Goal: Task Accomplishment & Management: Use online tool/utility

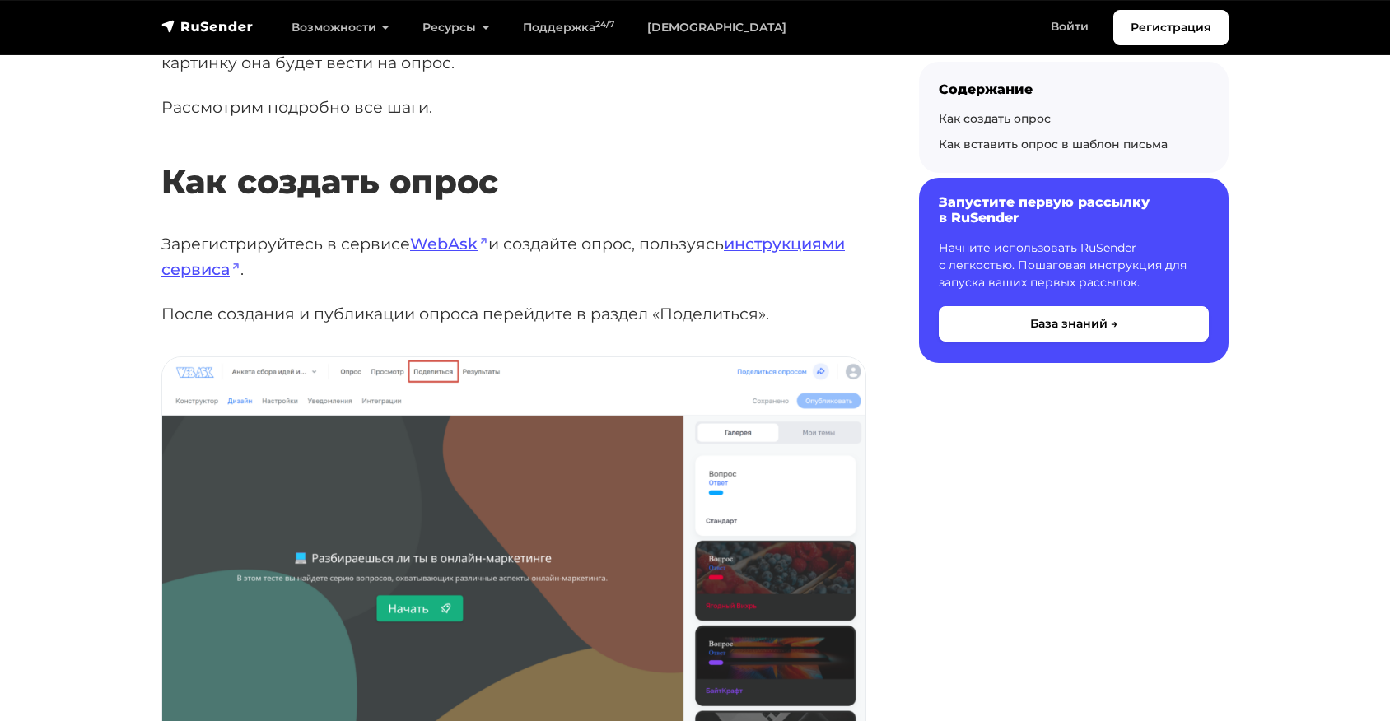
scroll to position [353, 0]
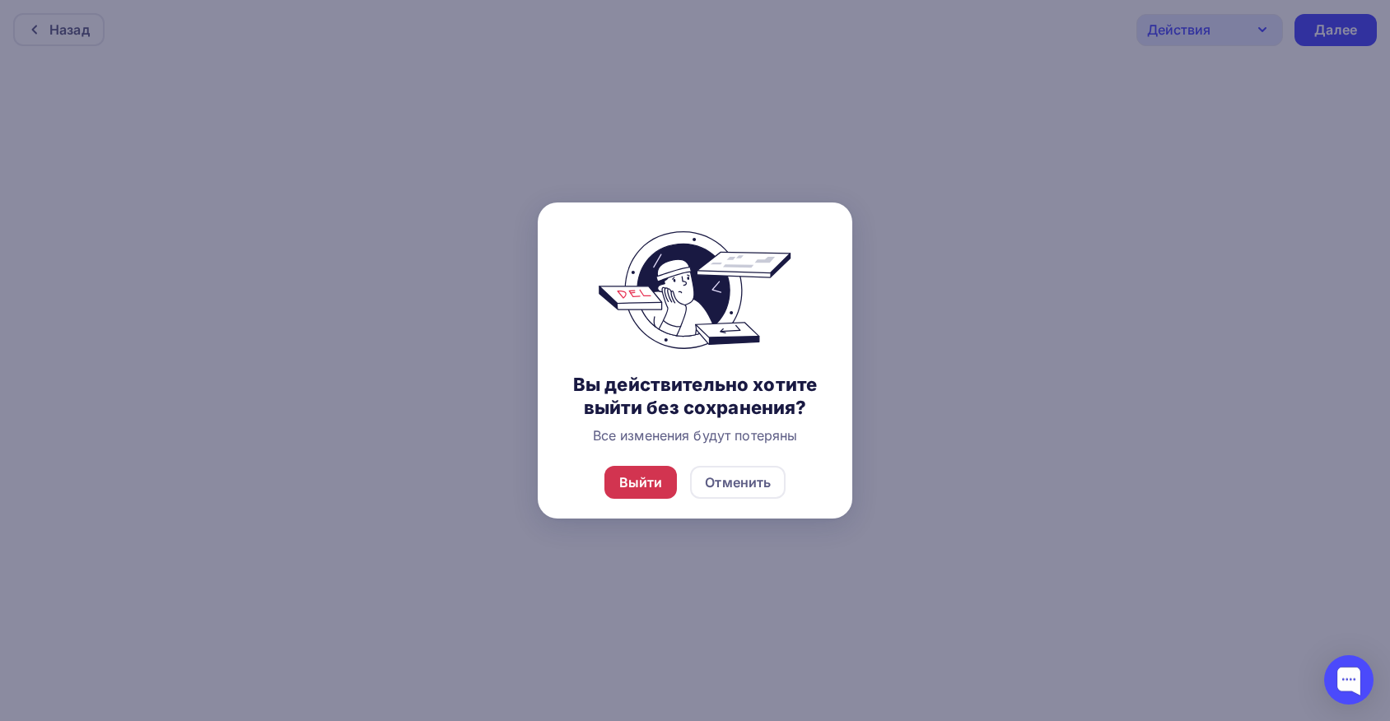
click at [657, 492] on div "Выйти" at bounding box center [641, 483] width 44 height 20
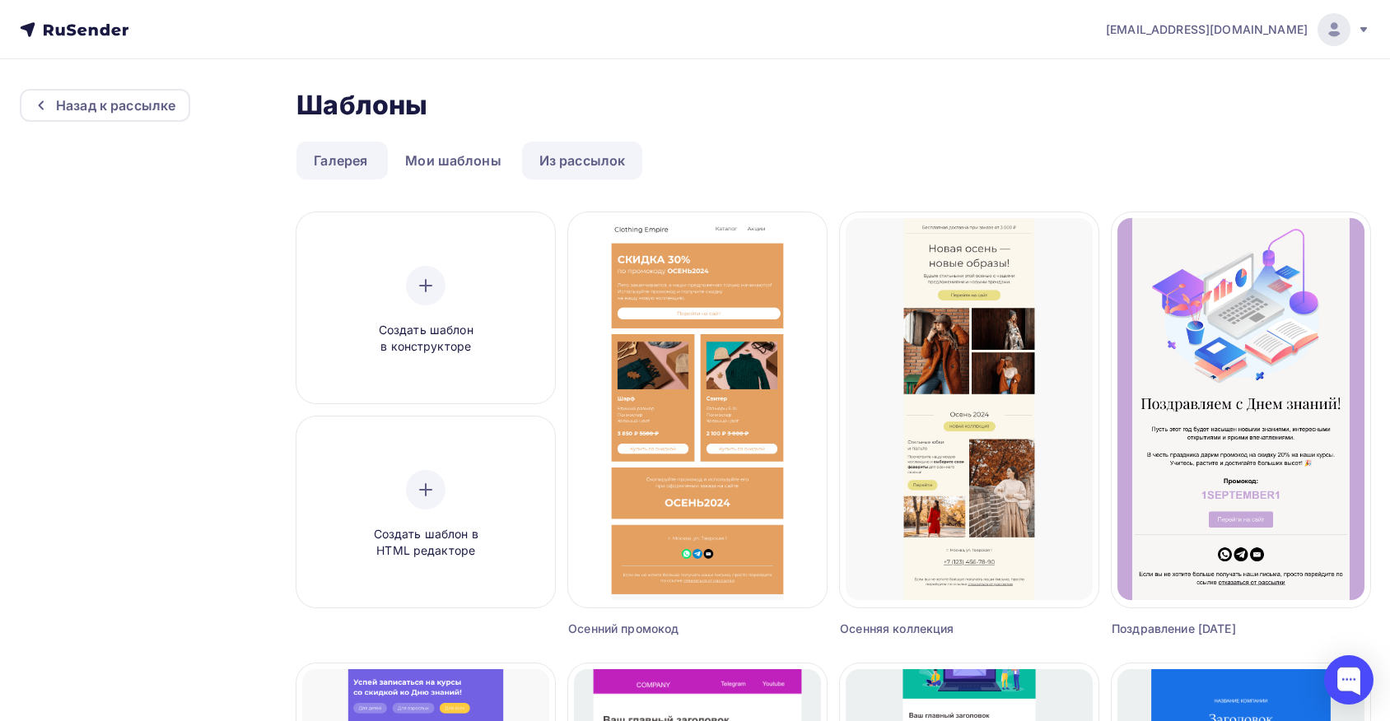
click at [570, 170] on link "Из рассылок" at bounding box center [582, 161] width 121 height 38
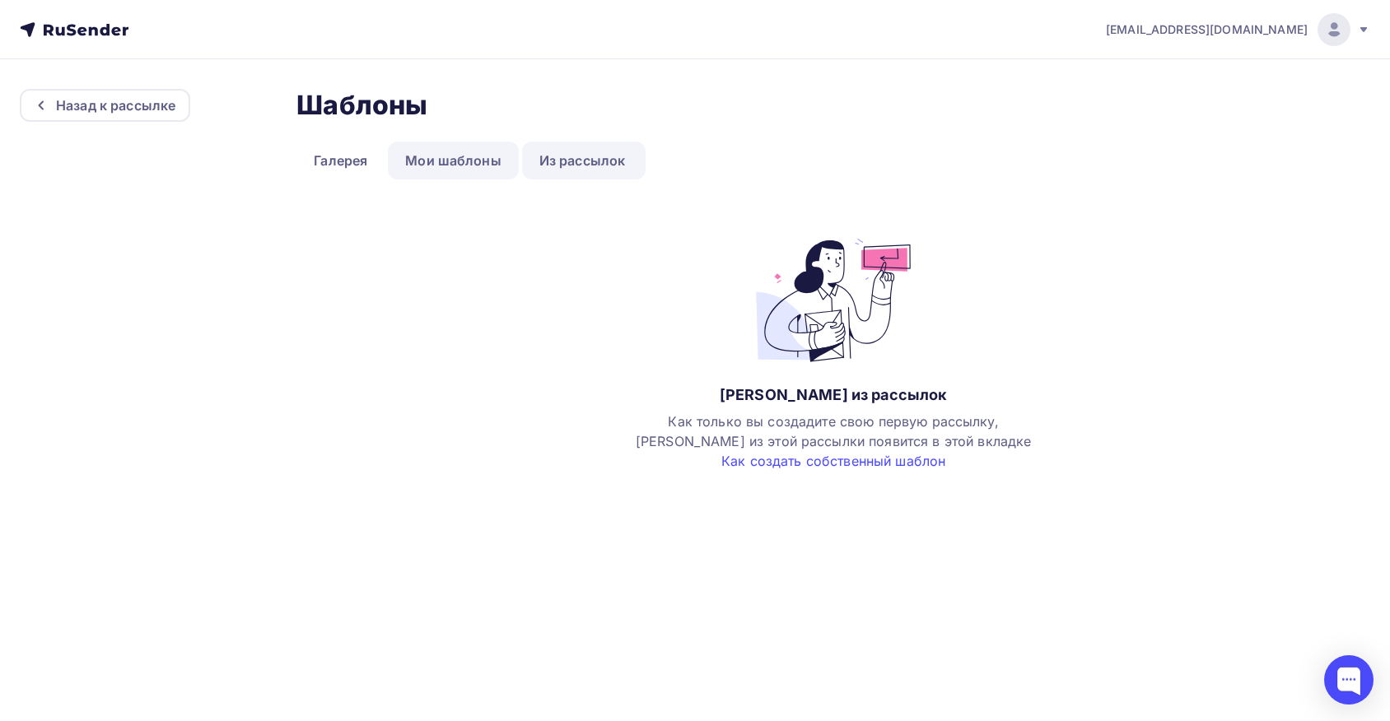
click at [468, 174] on link "Мои шаблоны" at bounding box center [453, 161] width 131 height 38
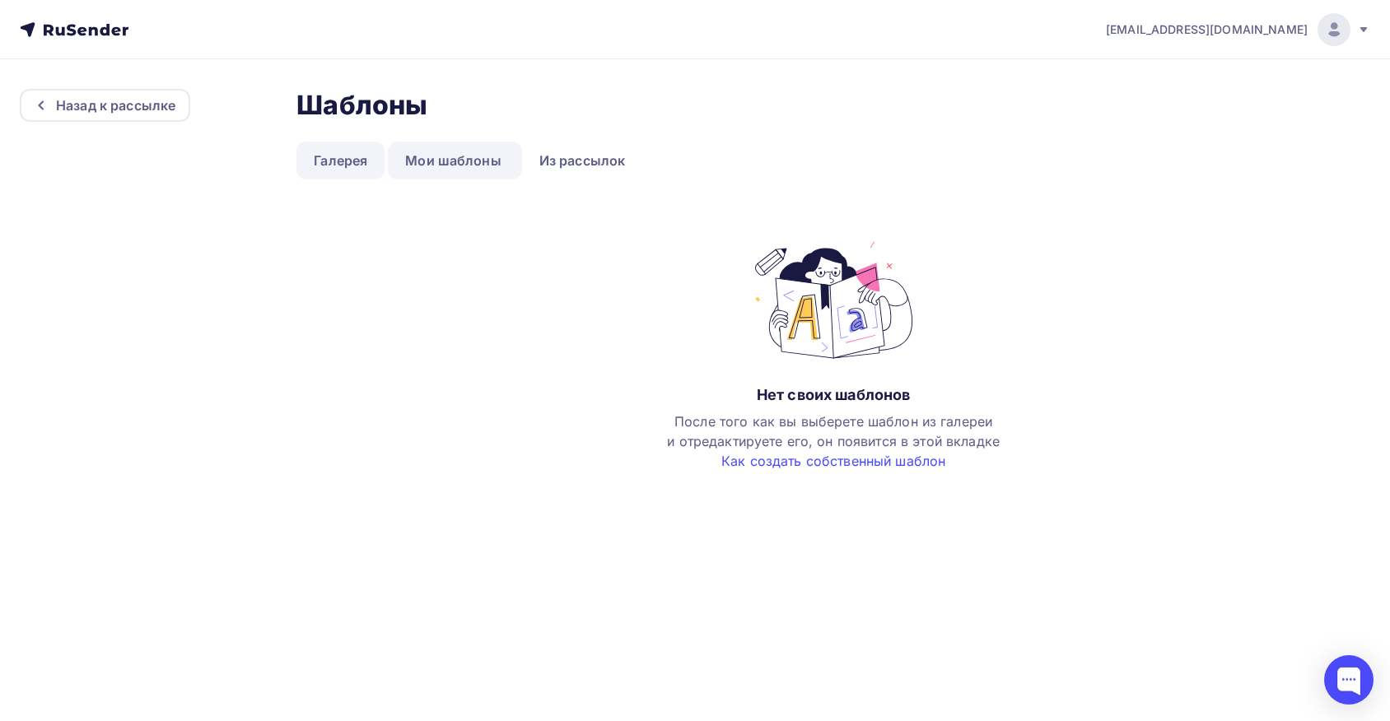
click at [307, 170] on link "Галерея" at bounding box center [340, 161] width 88 height 38
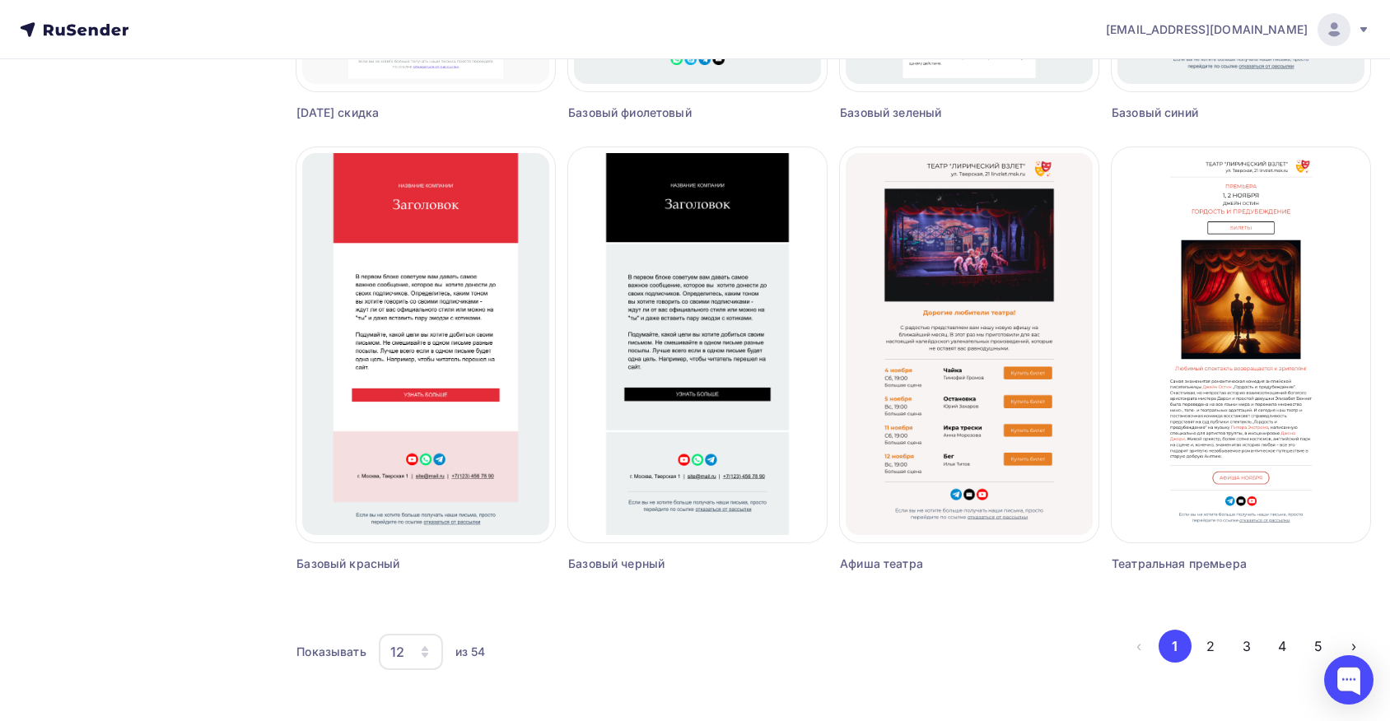
scroll to position [967, 0]
click at [1209, 657] on button "2" at bounding box center [1210, 646] width 33 height 33
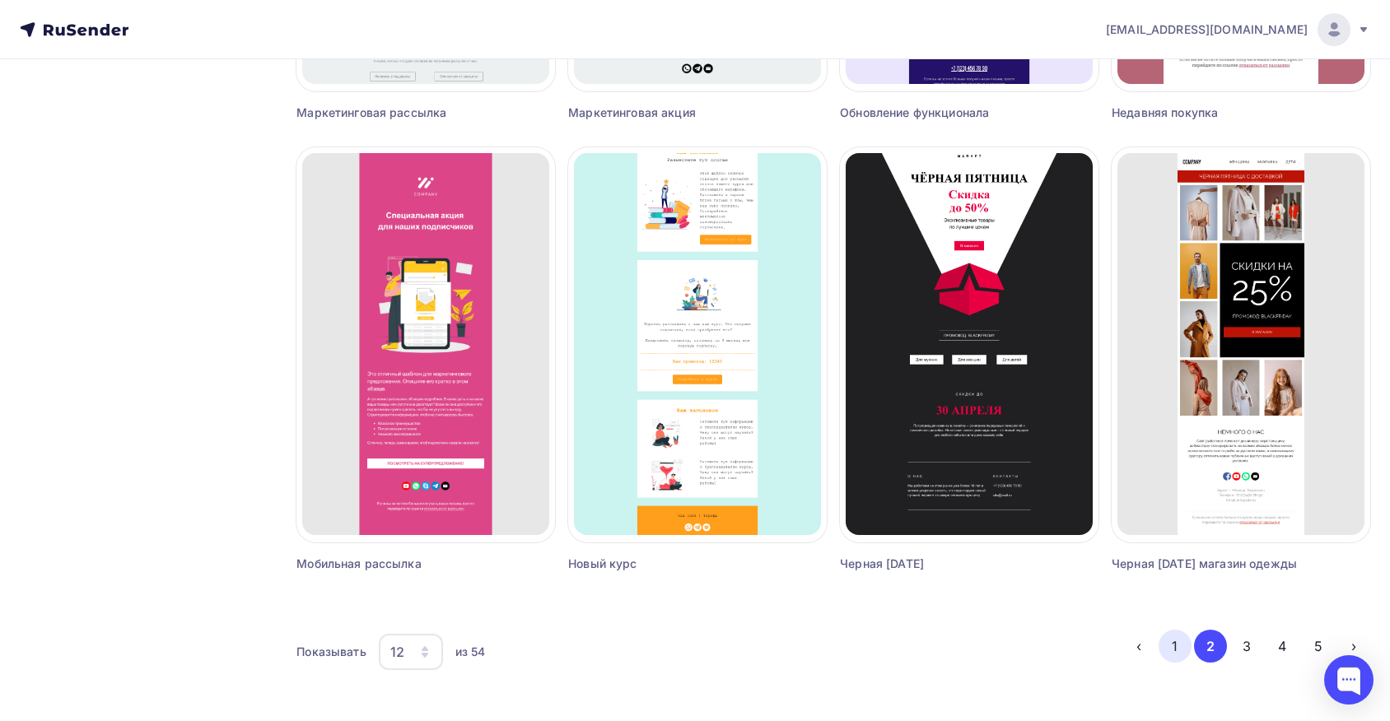
click at [1168, 637] on button "1" at bounding box center [1174, 646] width 33 height 33
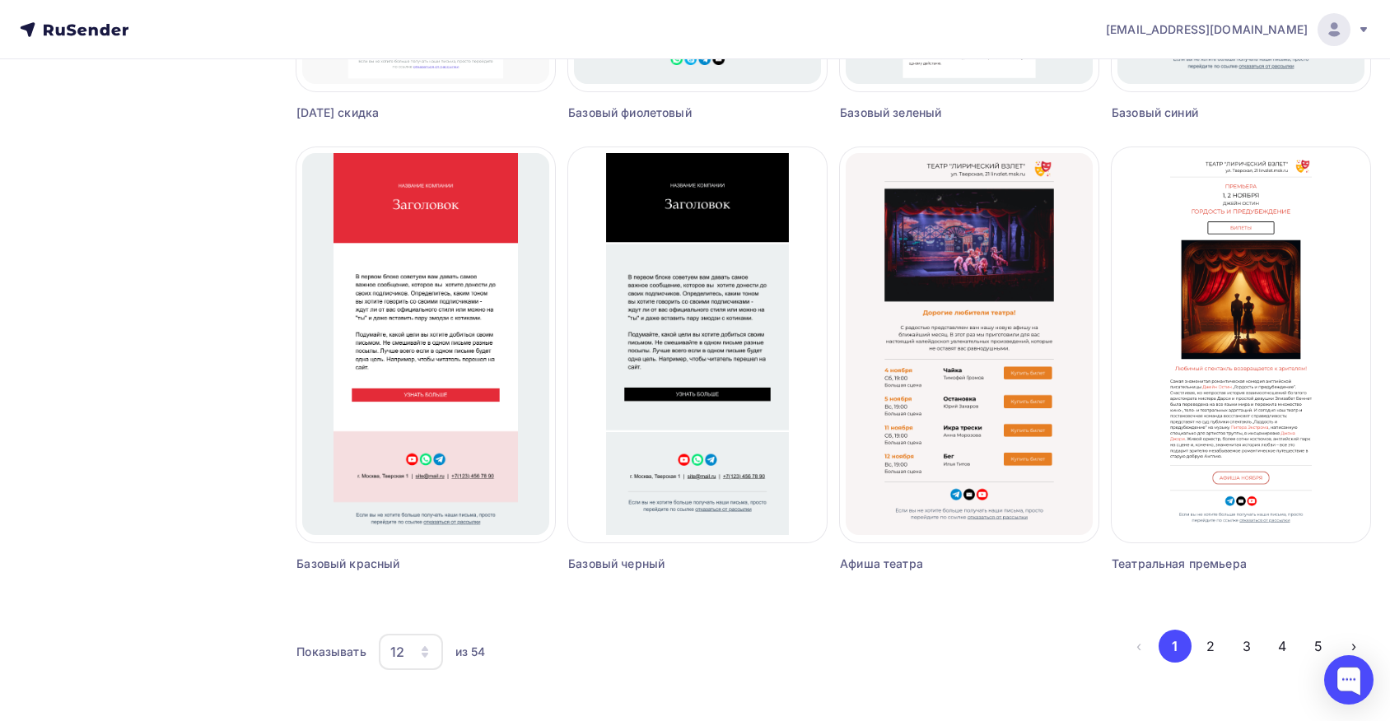
scroll to position [0, 0]
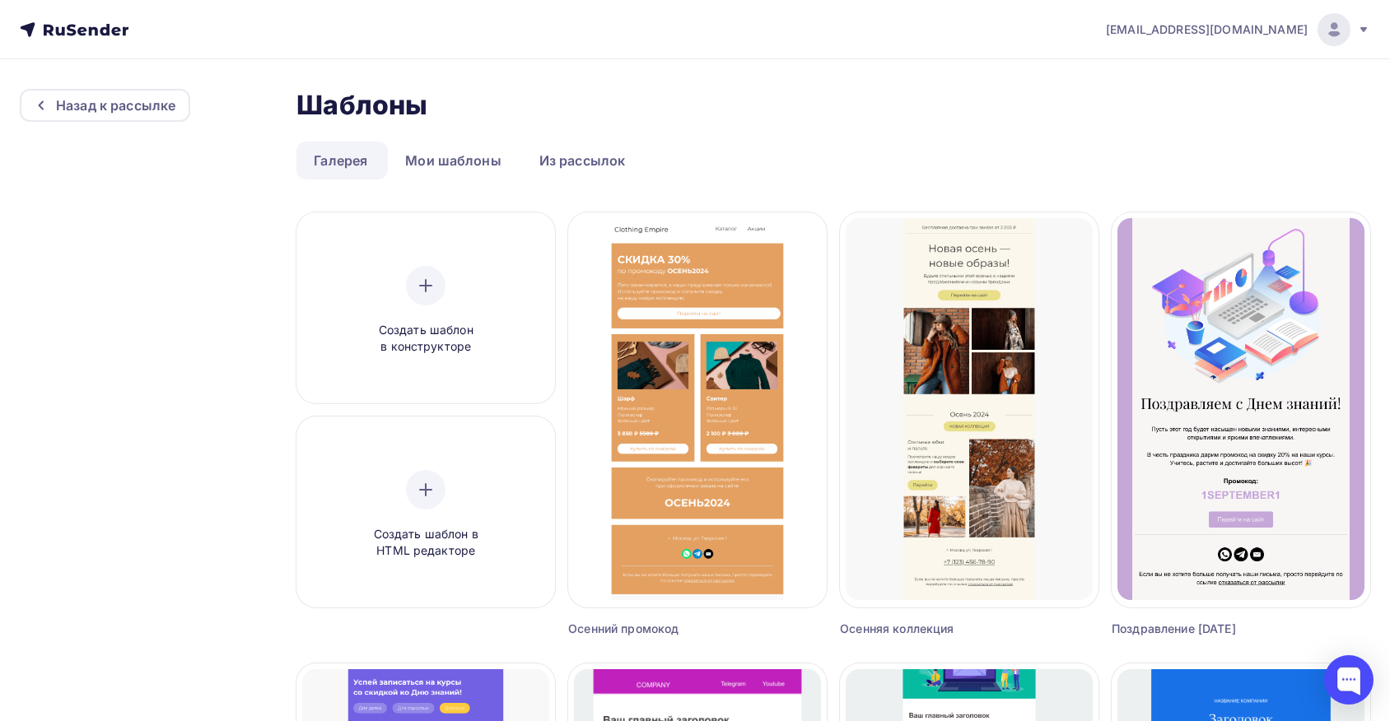
click at [1363, 26] on icon at bounding box center [1363, 29] width 13 height 13
click at [415, 317] on div "Создать шаблон в конструкторе" at bounding box center [425, 311] width 156 height 90
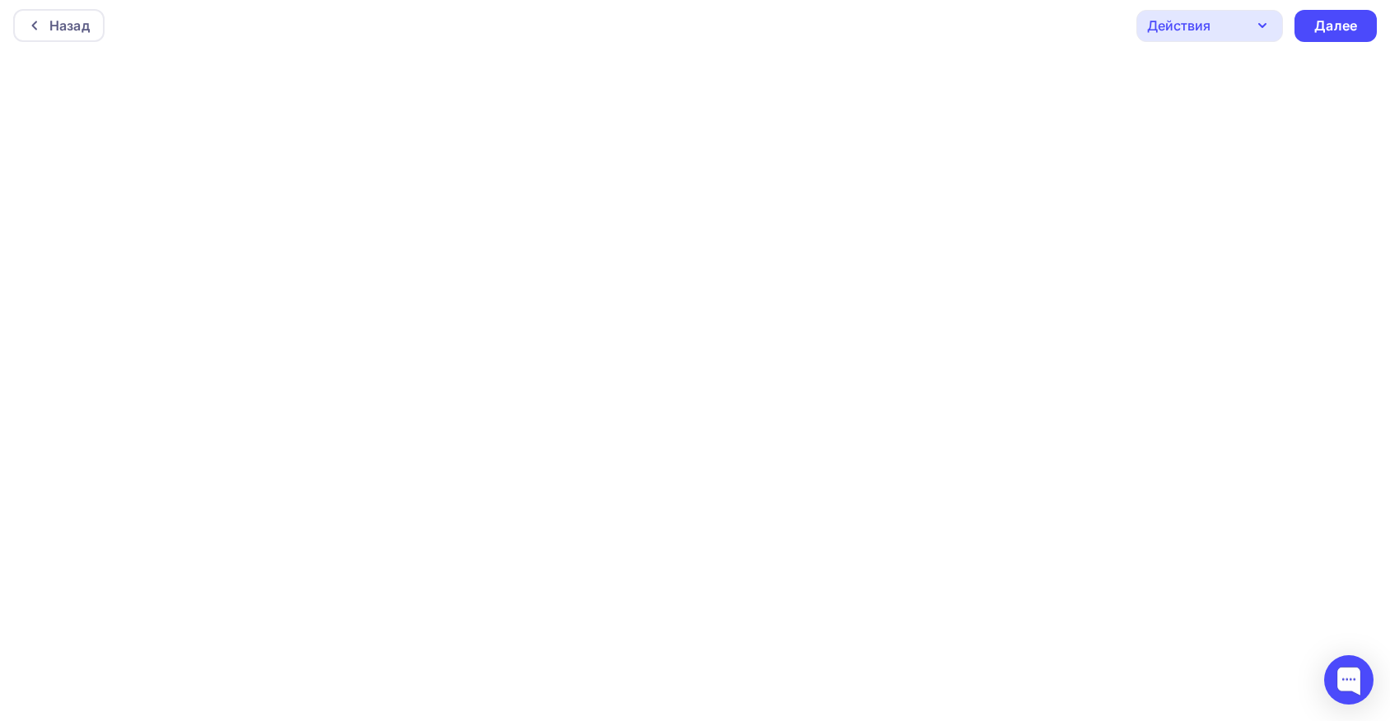
scroll to position [4, 0]
